Goal: Task Accomplishment & Management: Complete application form

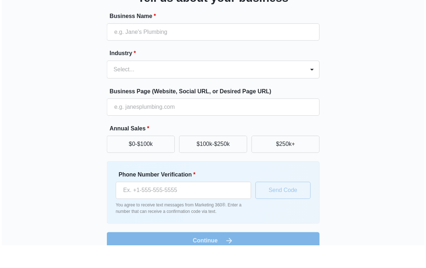
scroll to position [42, 0]
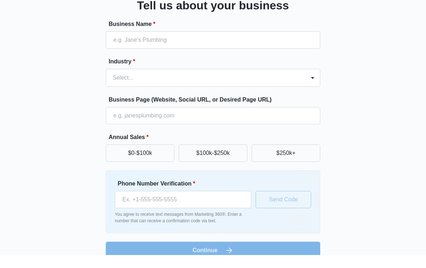
click at [119, 158] on button "$0-$100k" at bounding box center [140, 166] width 69 height 17
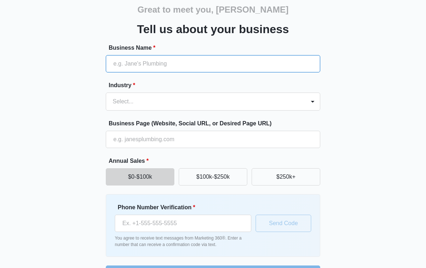
click at [114, 66] on input "Business Name *" at bounding box center [213, 63] width 214 height 17
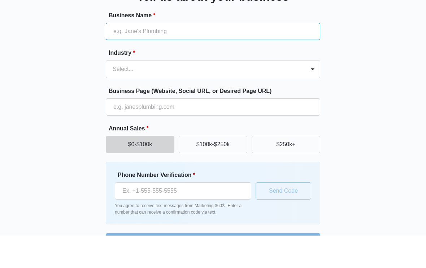
type input "S"
type input "⁡"
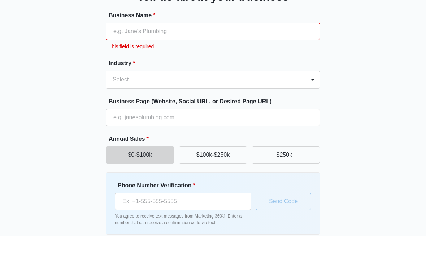
type input "⁡"
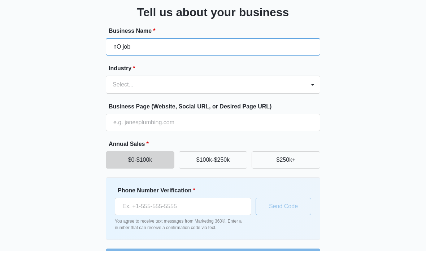
type input "nO job"
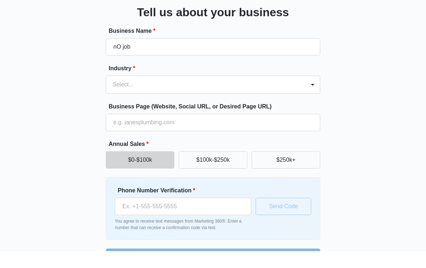
click at [70, 39] on div "Great to meet you, [PERSON_NAME] us about your business Business Name * nO job …" at bounding box center [213, 137] width 404 height 292
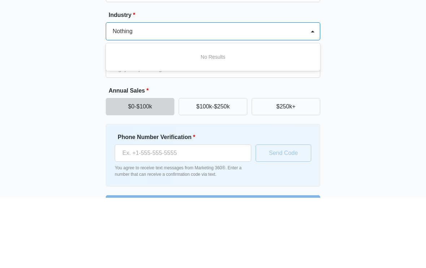
type input "Nothing"
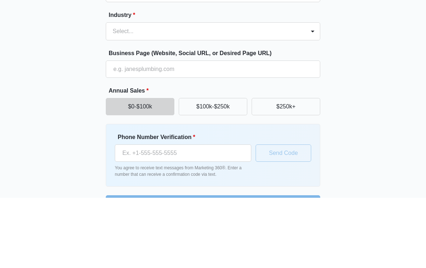
scroll to position [32, 0]
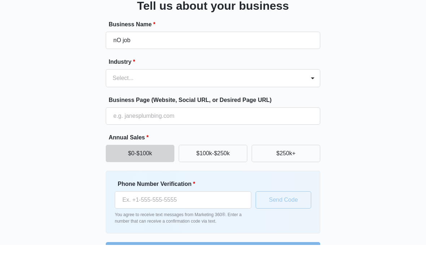
click at [78, 84] on div "Great to meet you, [PERSON_NAME] us about your business Business Name * nO job …" at bounding box center [213, 136] width 404 height 292
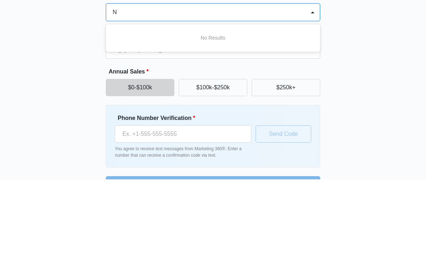
type input "N⁡"
type input "⁡"
type input "c"
type input "⁡"
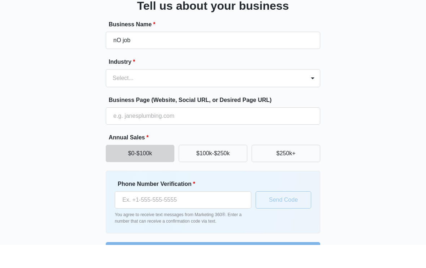
click at [35, 93] on div "Great to meet you, [PERSON_NAME] us about your business Business Name * nO job …" at bounding box center [213, 136] width 404 height 292
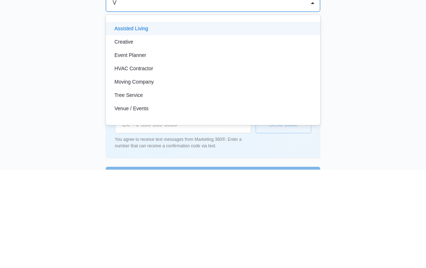
click at [122, 123] on p "Assisted Living" at bounding box center [131, 127] width 34 height 8
type input "V"
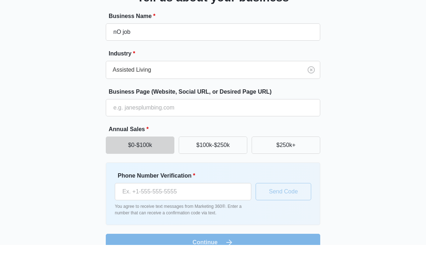
scroll to position [43, 0]
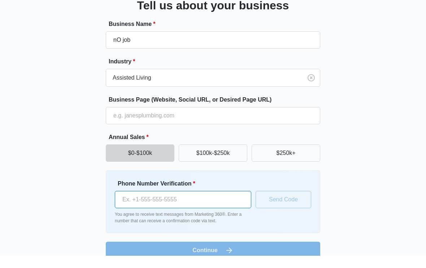
click at [130, 208] on input "Phone Number Verification *" at bounding box center [183, 212] width 136 height 17
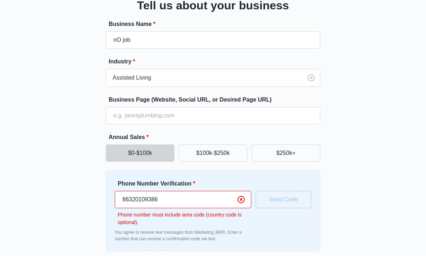
click at [161, 204] on input "86320109386" at bounding box center [183, 212] width 136 height 17
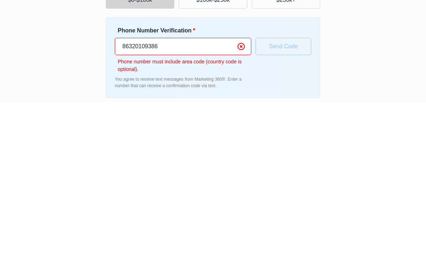
click at [145, 204] on input "86320109386" at bounding box center [183, 212] width 136 height 17
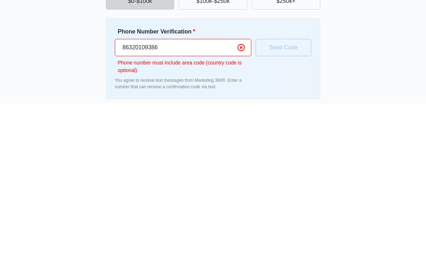
click at [129, 204] on input "86320109386" at bounding box center [183, 212] width 136 height 17
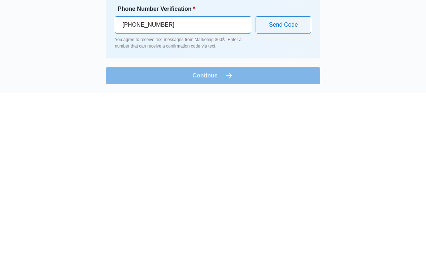
scroll to position [55, 0]
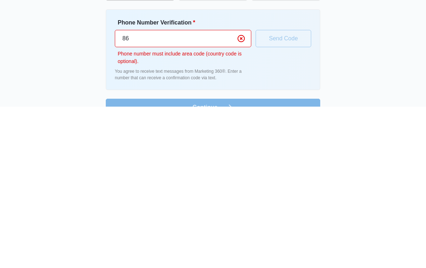
type input "8"
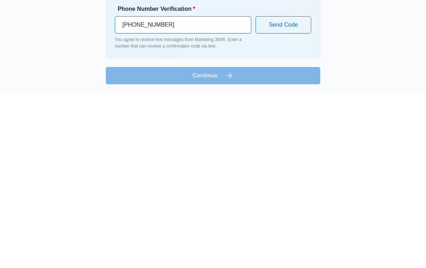
type input "[PHONE_NUMBER]"
click at [122, 69] on form "Business Name * nO job Industry * Assisted Living Business Page (Website, Socia…" at bounding box center [213, 139] width 214 height 239
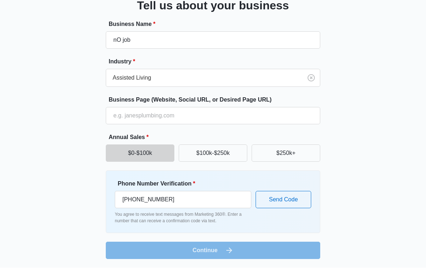
click at [272, 203] on button "Send Code" at bounding box center [283, 199] width 56 height 17
